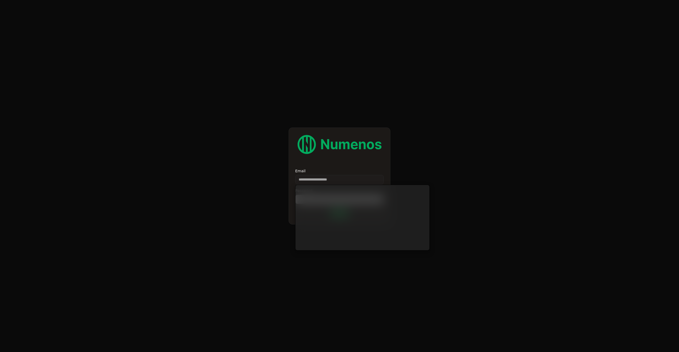
type input "**********"
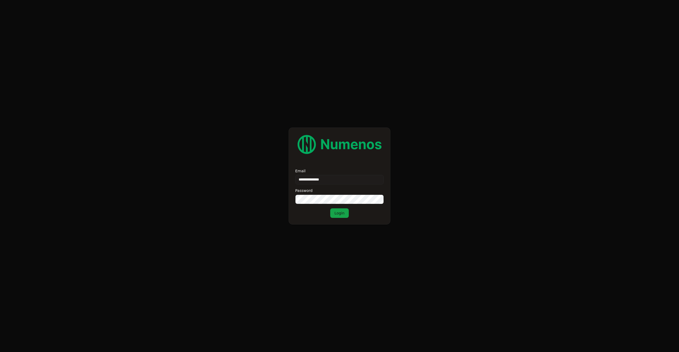
click at [340, 218] on div "**********" at bounding box center [339, 176] width 102 height 97
click at [341, 213] on button "Login" at bounding box center [339, 213] width 19 height 10
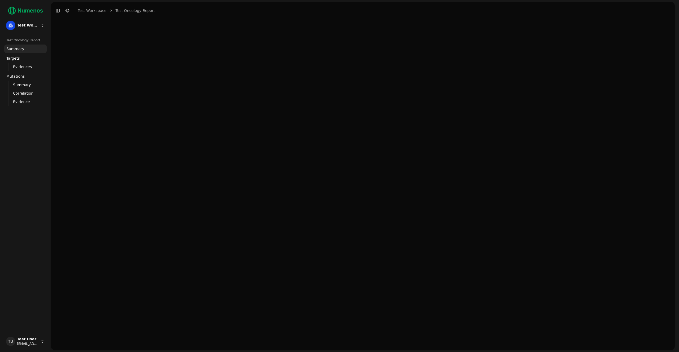
click at [23, 84] on span "Summary" at bounding box center [22, 84] width 18 height 5
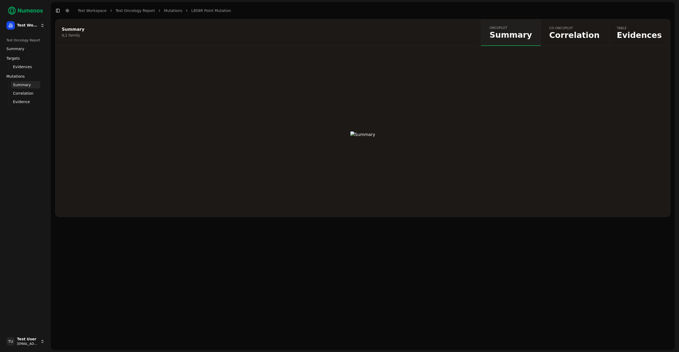
click at [600, 36] on span "Correlation" at bounding box center [574, 35] width 50 height 8
click at [632, 34] on span "Evidences" at bounding box center [639, 35] width 45 height 8
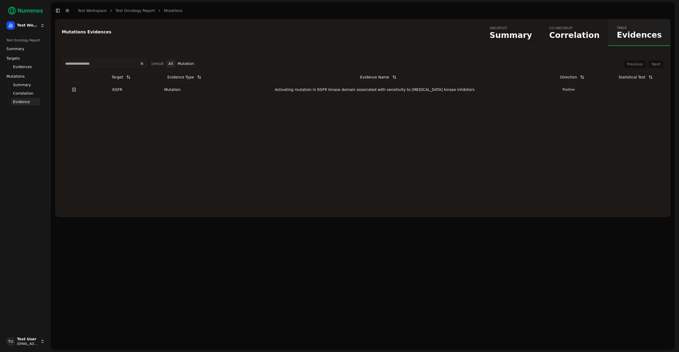
click at [479, 89] on div "Activating mutation in EGFR kinase domain associated with sensitivity to [MEDIC…" at bounding box center [375, 89] width 320 height 5
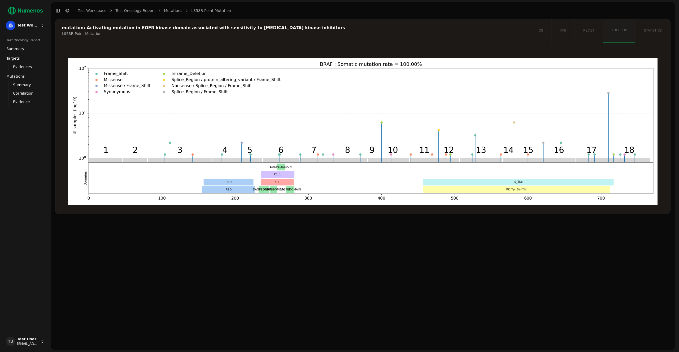
click at [618, 31] on div "os pfs recist lollipop statistics" at bounding box center [600, 30] width 141 height 23
click at [589, 31] on div "os pfs recist lollipop statistics" at bounding box center [600, 30] width 141 height 23
click at [562, 30] on div "os pfs recist lollipop statistics" at bounding box center [600, 30] width 141 height 23
click at [535, 30] on div "os pfs recist lollipop statistics" at bounding box center [600, 30] width 141 height 23
click at [644, 34] on div "os pfs recist lollipop statistics" at bounding box center [600, 30] width 141 height 23
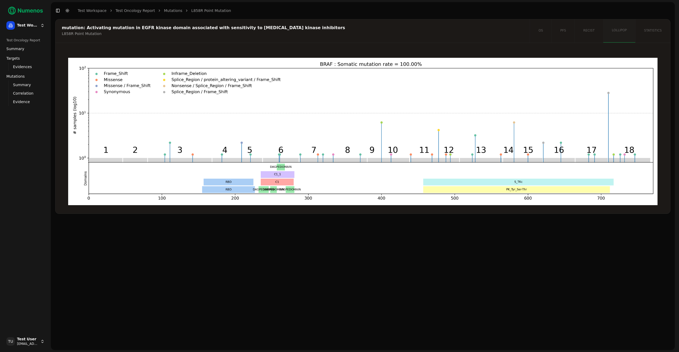
click at [21, 51] on span "Summary" at bounding box center [15, 48] width 18 height 5
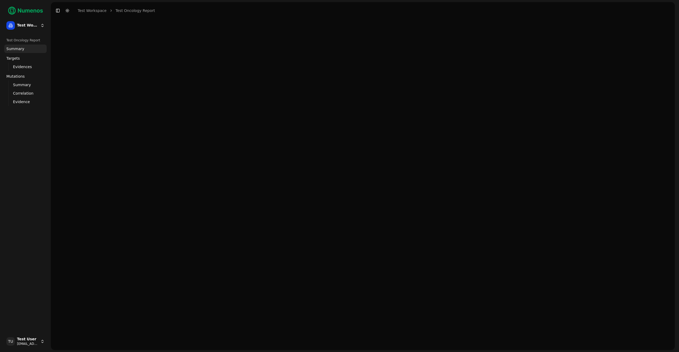
click at [21, 66] on span "Evidences" at bounding box center [22, 66] width 19 height 5
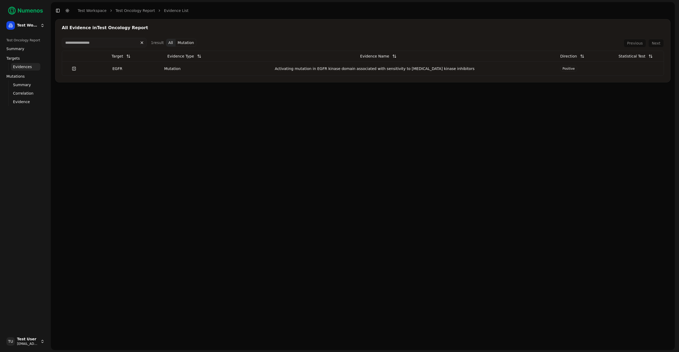
click at [147, 69] on div "EGFR" at bounding box center [117, 68] width 59 height 5
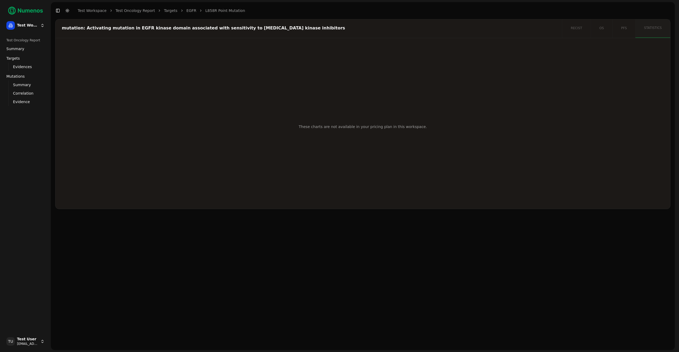
click at [29, 342] on html "Test Workspace Test Oncology Report Summary Targets Evidences Exploration Mutat…" at bounding box center [339, 176] width 679 height 352
click at [78, 345] on div "Log out" at bounding box center [77, 342] width 57 height 8
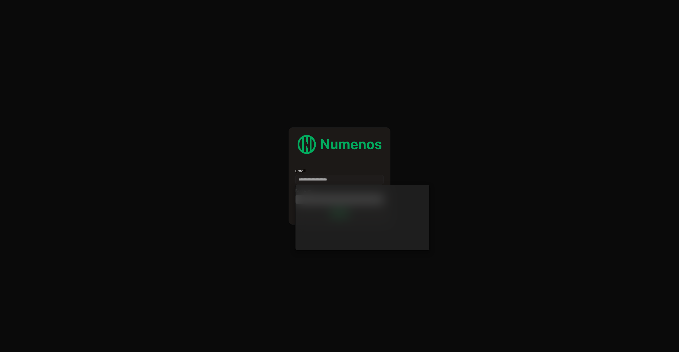
type input "**********"
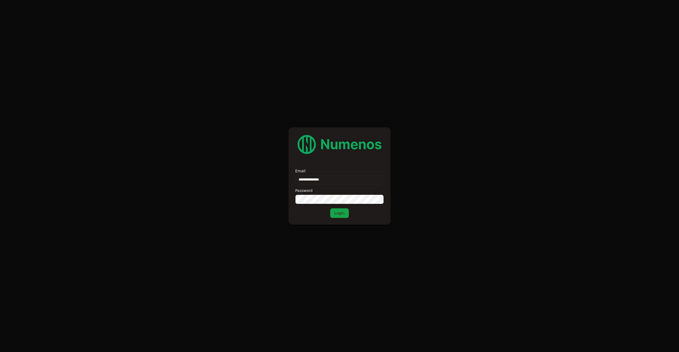
click at [338, 215] on button "Login" at bounding box center [339, 213] width 19 height 10
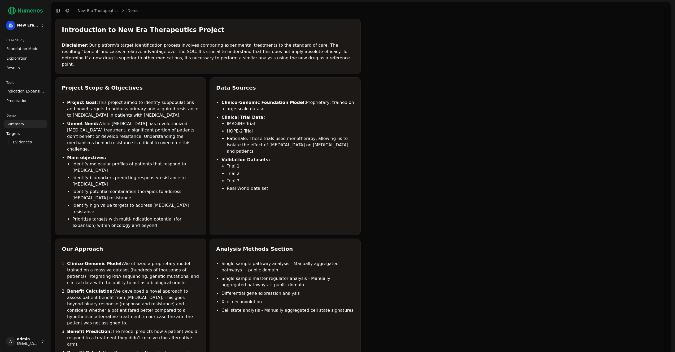
click at [29, 102] on link "Precuration" at bounding box center [25, 101] width 42 height 8
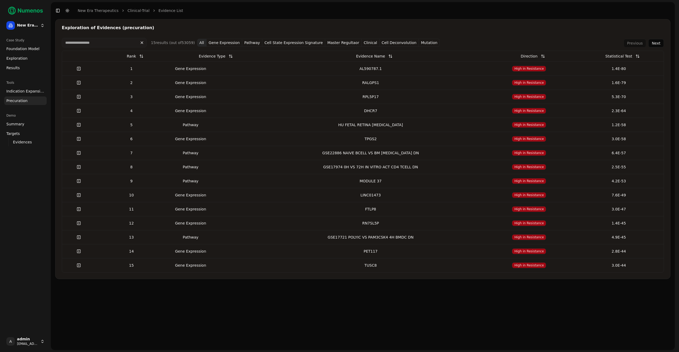
click at [104, 44] on input at bounding box center [104, 43] width 85 height 10
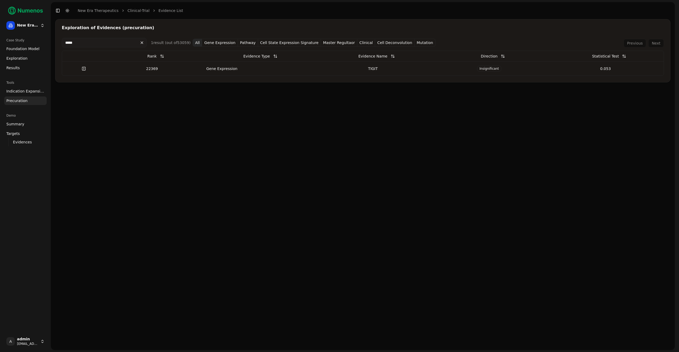
type input "*****"
click at [126, 71] on td "22369" at bounding box center [152, 69] width 93 height 14
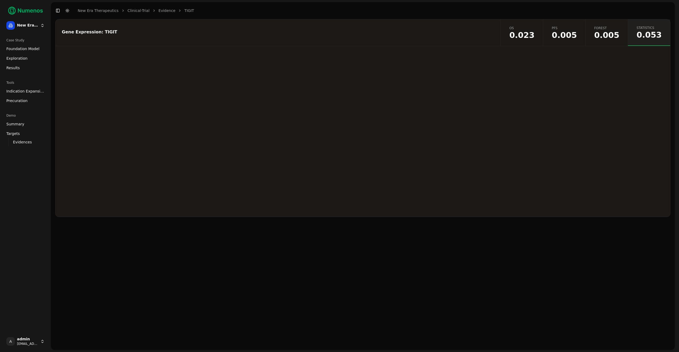
click at [607, 32] on span "0.005" at bounding box center [606, 35] width 25 height 8
click at [566, 36] on span "0.005" at bounding box center [564, 35] width 25 height 8
click at [533, 36] on span "0.023" at bounding box center [521, 35] width 25 height 8
click at [426, 61] on button "KM Predictive High And Low by Group OS" at bounding box center [407, 58] width 81 height 10
click at [344, 59] on button "KM Predictive High And Low by Treatment OS" at bounding box center [322, 58] width 89 height 10
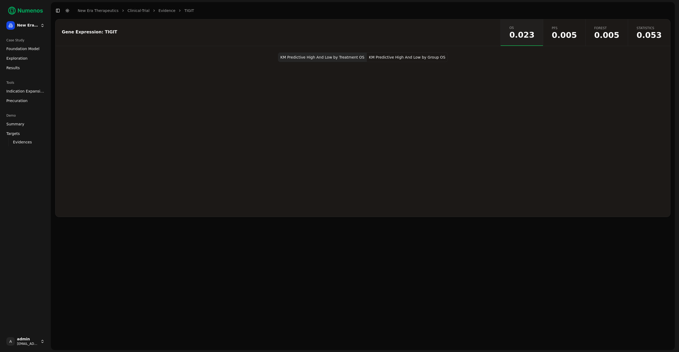
click at [419, 57] on button "KM Predictive High And Low by Group OS" at bounding box center [407, 58] width 81 height 10
click at [649, 32] on span "0.053" at bounding box center [648, 35] width 25 height 8
click at [523, 223] on div "Gene Expression: TIGIT os 0.023 pfs 0.005 forest 0.005 statistics 0.053" at bounding box center [363, 184] width 624 height 331
click at [0, 0] on vercel-live-feedback at bounding box center [0, 0] width 0 height 0
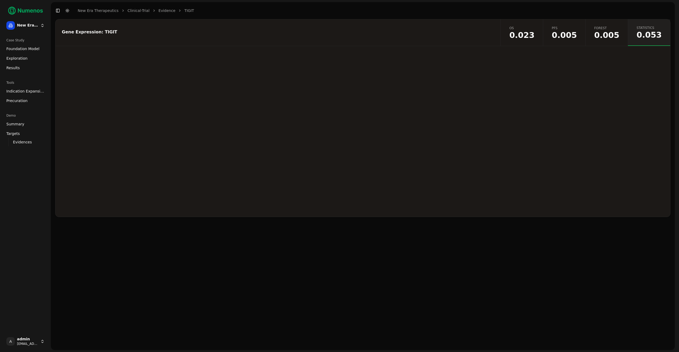
click at [0, 0] on vercel-live-feedback at bounding box center [0, 0] width 0 height 0
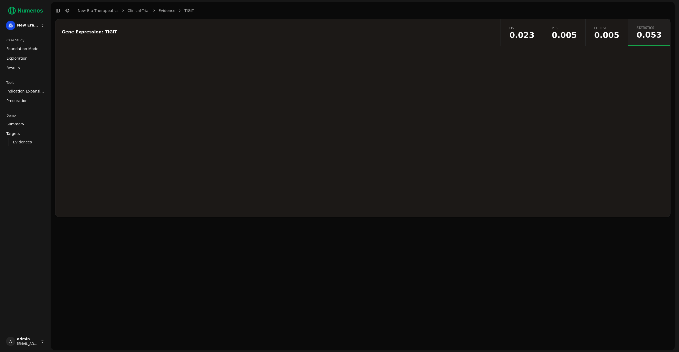
click at [0, 0] on vercel-live-feedback at bounding box center [0, 0] width 0 height 0
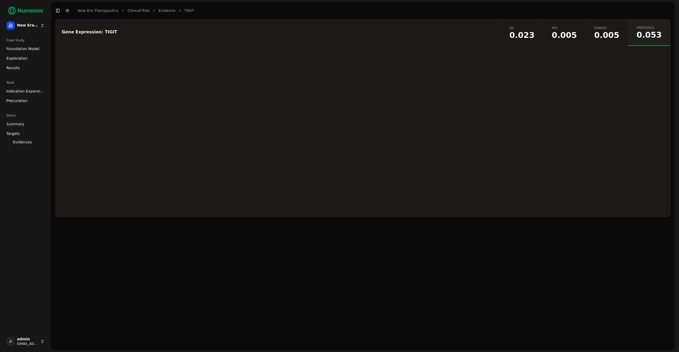
click at [0, 0] on vercel-live-feedback at bounding box center [0, 0] width 0 height 0
click at [24, 140] on span "Evidences" at bounding box center [22, 141] width 19 height 5
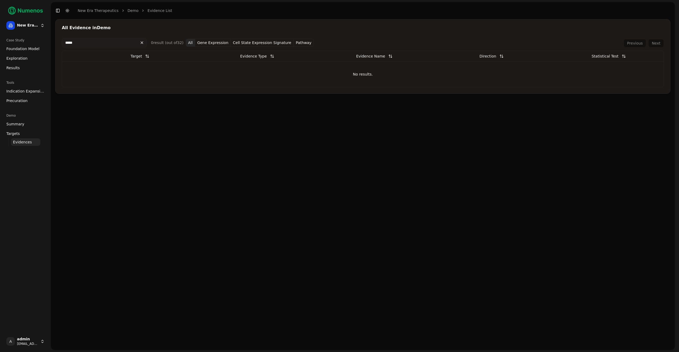
click at [142, 45] on button at bounding box center [142, 42] width 10 height 8
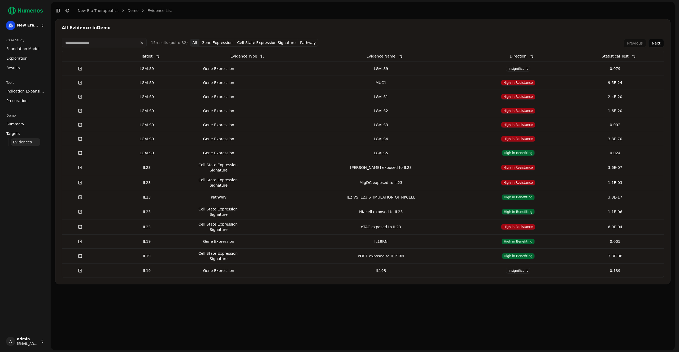
click at [163, 68] on div "LGALS9" at bounding box center [146, 68] width 93 height 5
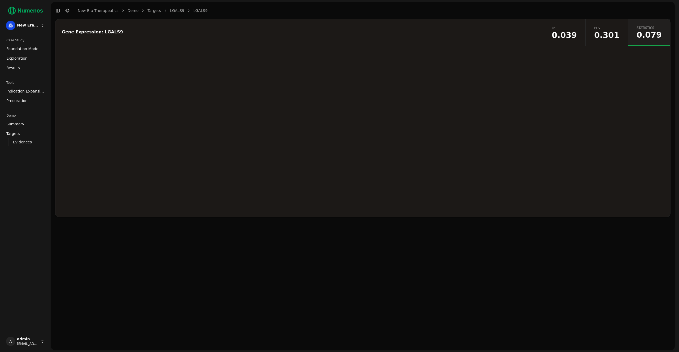
click at [610, 27] on span "pfs" at bounding box center [606, 28] width 25 height 4
click at [577, 33] on span "0.039" at bounding box center [564, 35] width 25 height 8
